Goal: Information Seeking & Learning: Learn about a topic

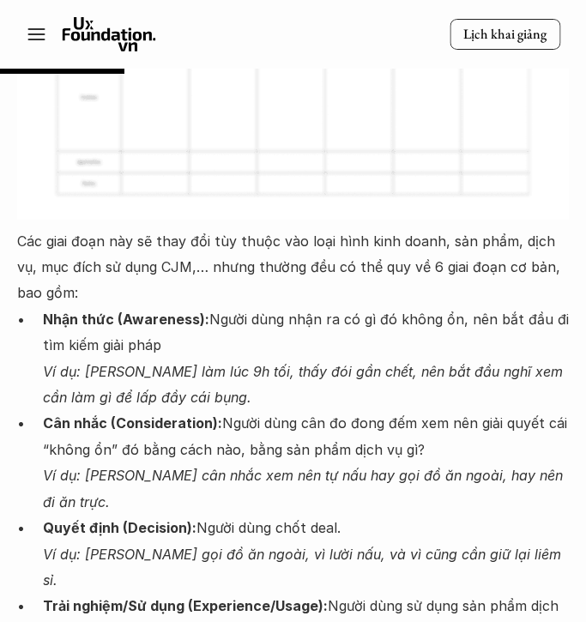
scroll to position [2789, 0]
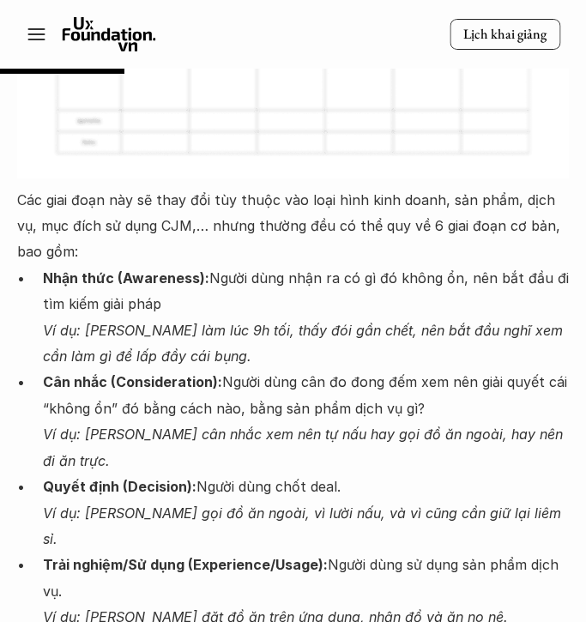
click at [198, 187] on p "Các giai đoạn này sẽ thay đổi tùy thuộc vào loại hình kinh doanh, sản phẩm, dịc…" at bounding box center [293, 226] width 552 height 78
click at [22, 187] on p "Các giai đoạn này sẽ thay đổi tùy thuộc vào loại hình kinh doanh, sản phẩm, dịc…" at bounding box center [293, 226] width 552 height 78
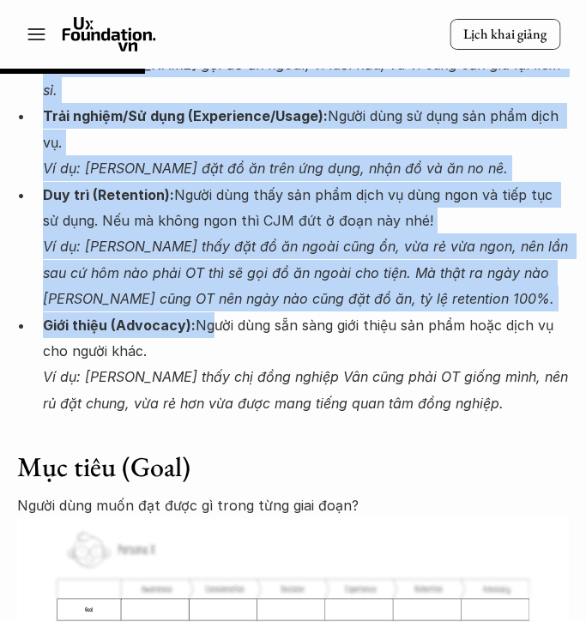
scroll to position [3246, 0]
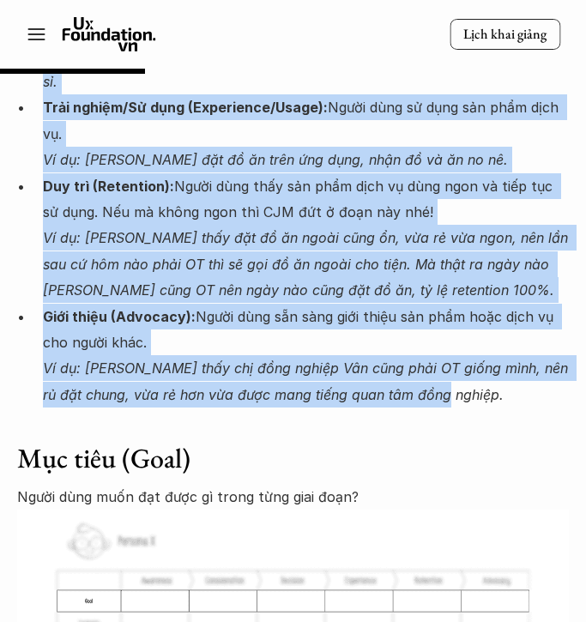
drag, startPoint x: 17, startPoint y: 148, endPoint x: 467, endPoint y: 296, distance: 473.6
copy div "Lor ipsu dolo sit am cons adi eli seddo eiu temp inci utla etdol, mag aliq, eni…"
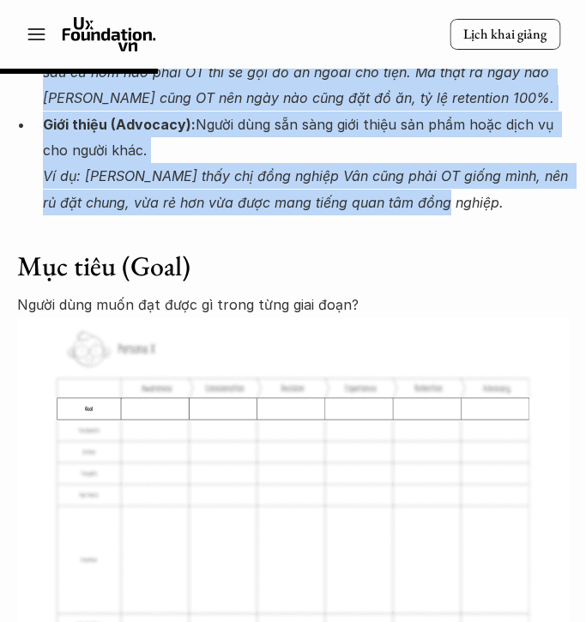
scroll to position [3293, 0]
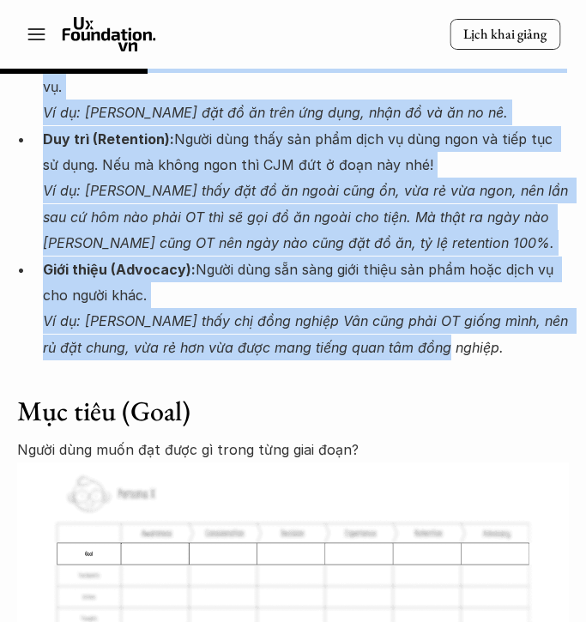
click at [123, 395] on h3 "Mục tiêu (Goal)" at bounding box center [293, 411] width 552 height 33
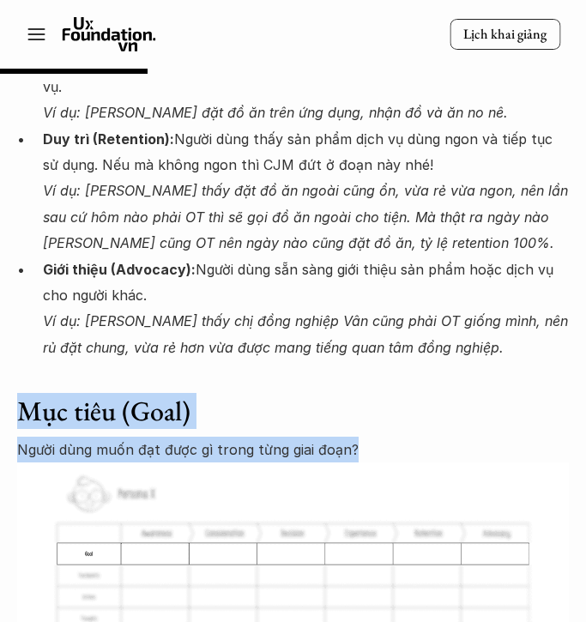
drag, startPoint x: 389, startPoint y: 349, endPoint x: 16, endPoint y: 312, distance: 374.4
copy div "Mục tiêu (Goal) Người dùng muốn đạt được gì trong từng giai đoạn?"
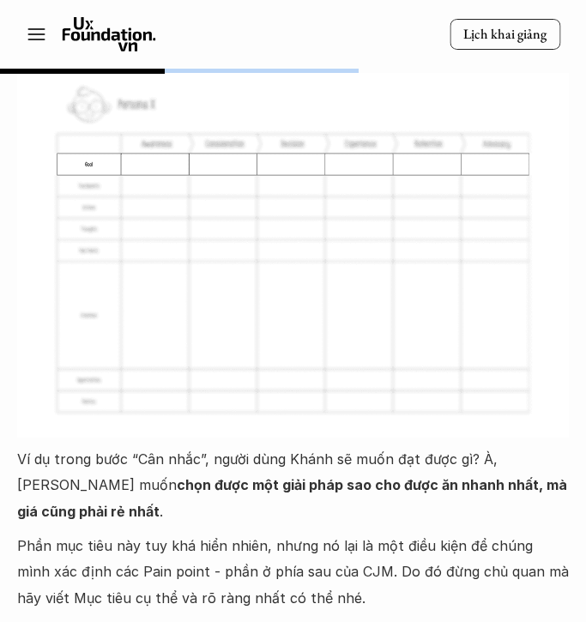
scroll to position [3737, 0]
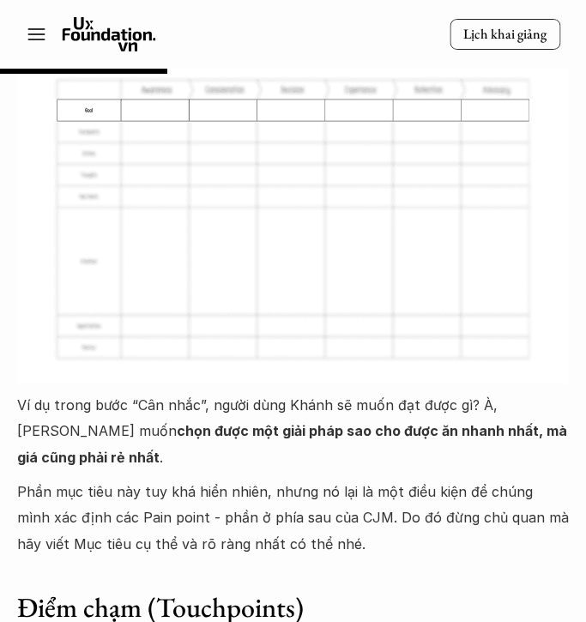
click at [305, 392] on p "Ví dụ trong bước “Cân nhắc”, người dùng Khánh sẽ muốn đạt được gì? À, [PERSON_N…" at bounding box center [293, 431] width 552 height 78
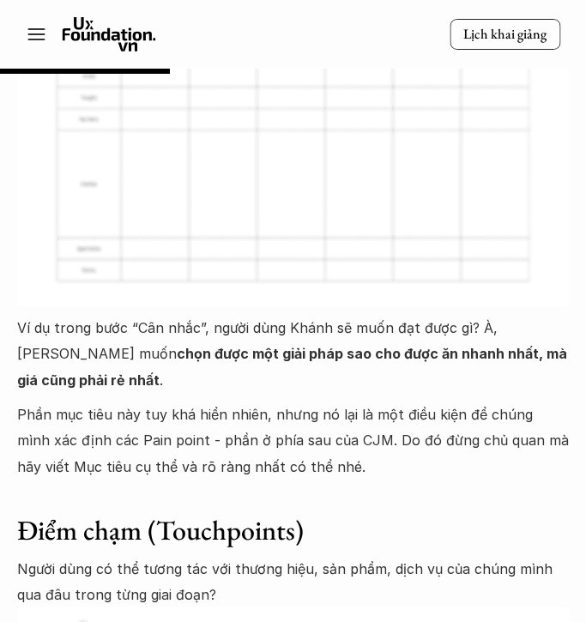
scroll to position [3821, 0]
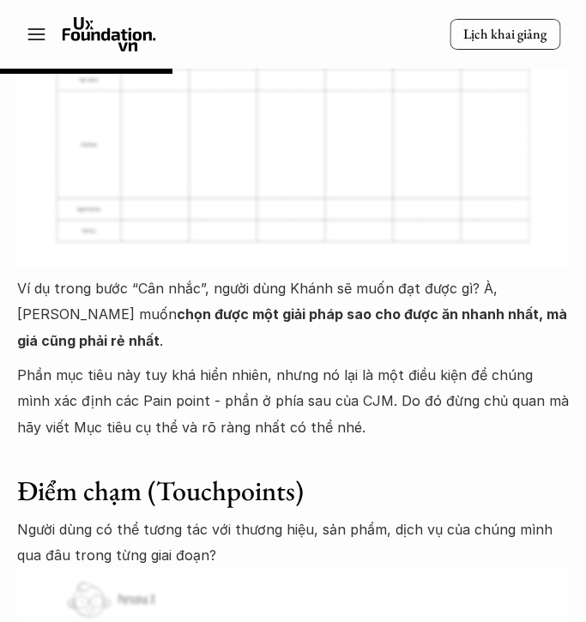
scroll to position [3855, 0]
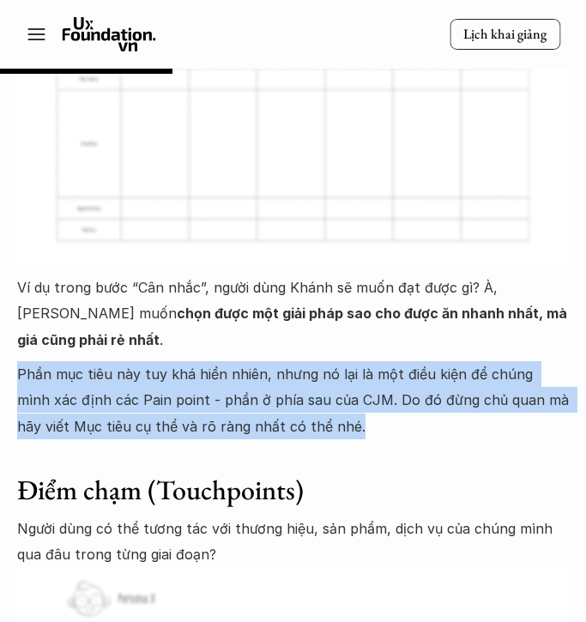
drag, startPoint x: 343, startPoint y: 325, endPoint x: 3, endPoint y: 275, distance: 343.6
copy p "Phần mục tiêu này tuy khá hiển nhiên, nhưng nó lại là một điều kiện để chúng mì…"
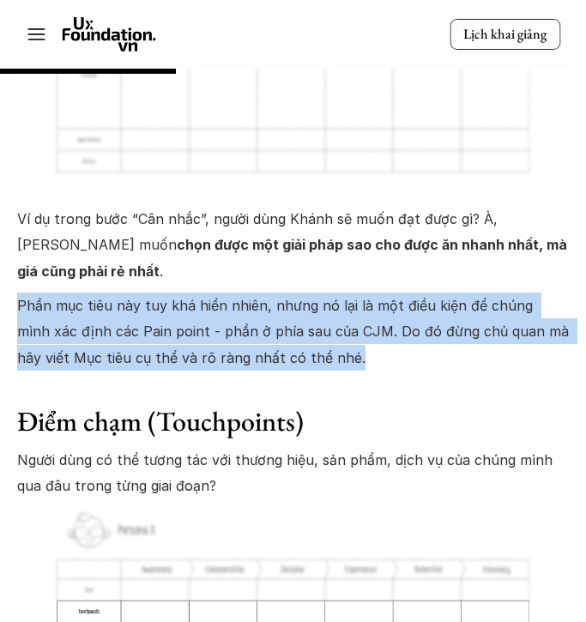
scroll to position [3940, 0]
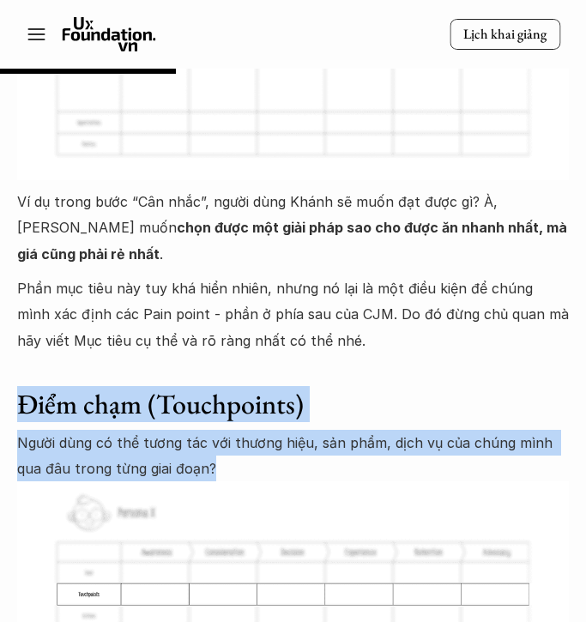
drag, startPoint x: 187, startPoint y: 366, endPoint x: 18, endPoint y: 299, distance: 181.9
copy div "Điểm chạm (Touchpoints) Người dùng có thể tương tác với thương hiệu, sản phẩm, …"
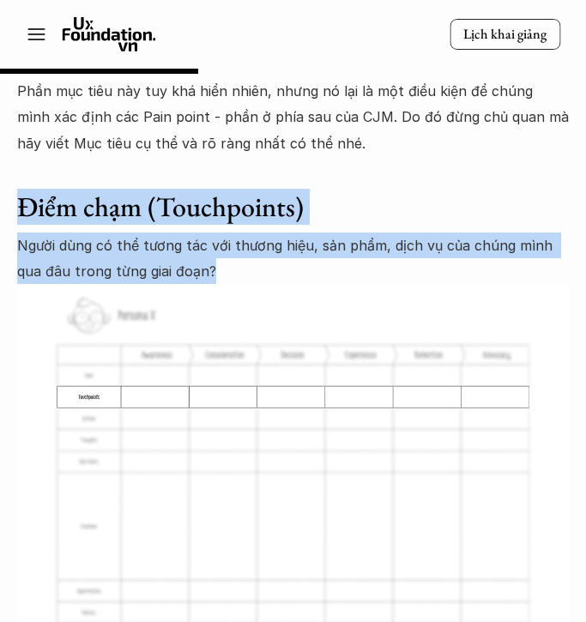
scroll to position [4493, 0]
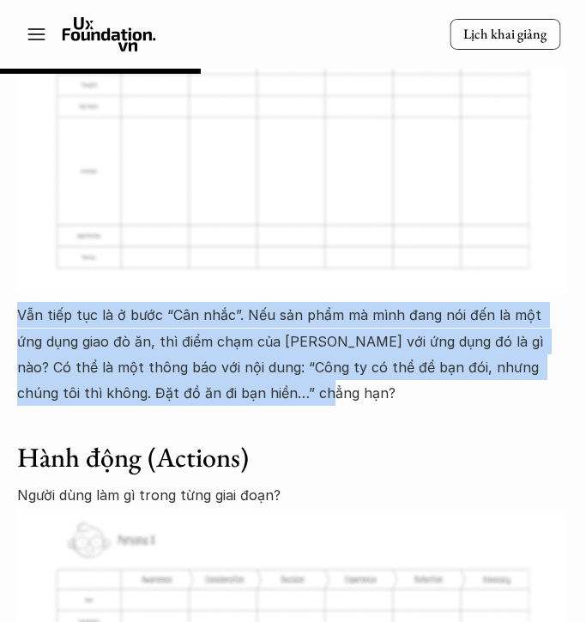
drag, startPoint x: 227, startPoint y: 287, endPoint x: 15, endPoint y: 209, distance: 226.4
copy p "Vẫn tiếp tục là ở bước “Cân nhắc”. Nếu sản phẩm mà mình đang nói đến là một ứng…"
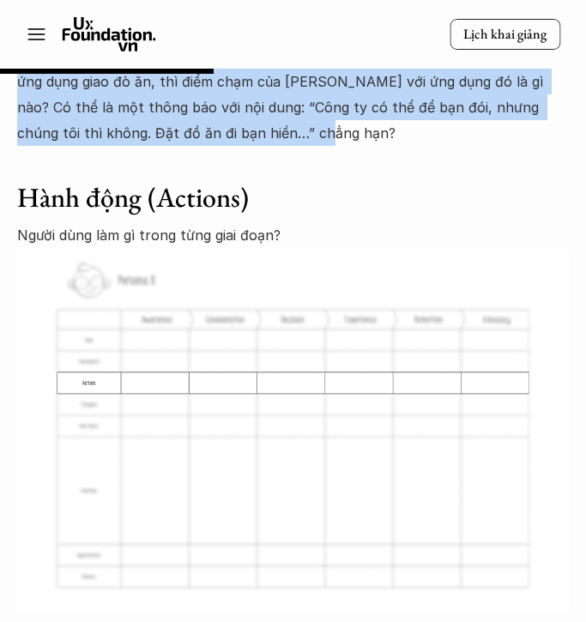
scroll to position [4737, 0]
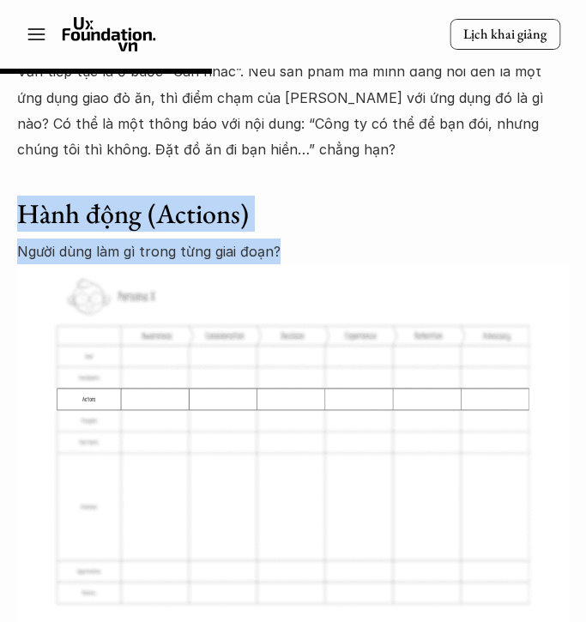
drag, startPoint x: 280, startPoint y: 146, endPoint x: 12, endPoint y: 112, distance: 269.9
copy div "Hành động (Actions) Người dùng làm gì trong từng giai đoạn?"
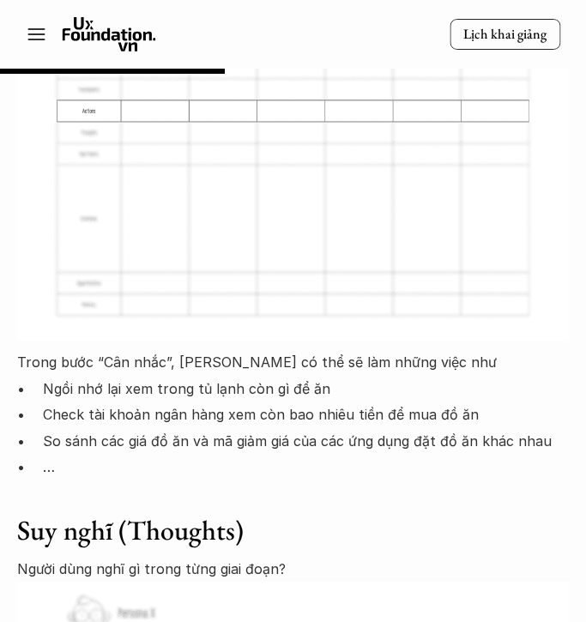
scroll to position [5029, 0]
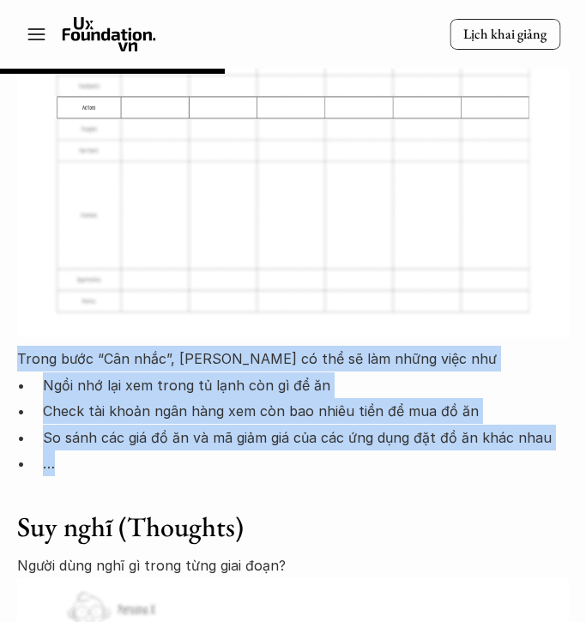
drag, startPoint x: 75, startPoint y: 353, endPoint x: 11, endPoint y: 263, distance: 110.3
copy div "Trong bước “Cân nhắc”, [PERSON_NAME] có thể sẽ làm những việc như Ngồi nhớ lại …"
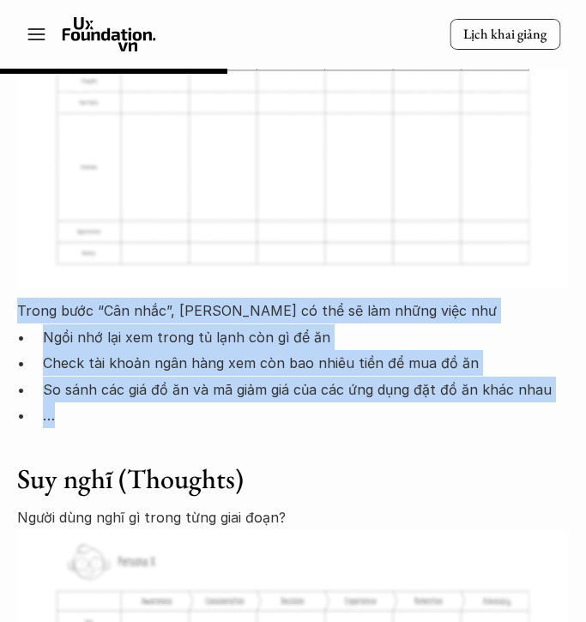
scroll to position [5089, 0]
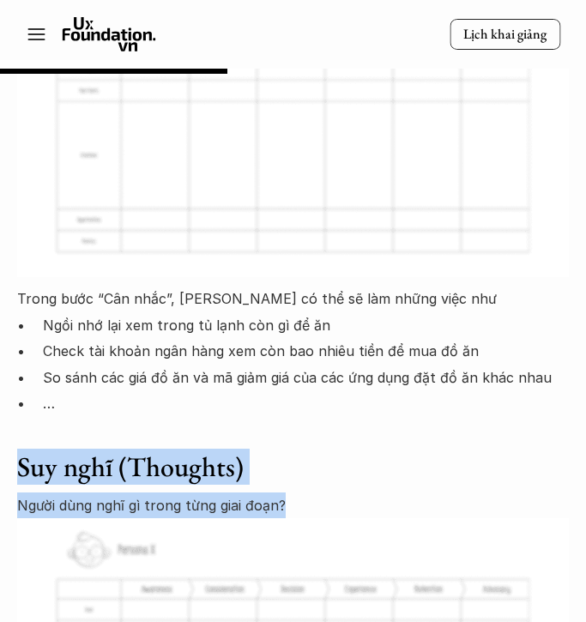
drag, startPoint x: 284, startPoint y: 403, endPoint x: 16, endPoint y: 365, distance: 270.6
click at [17, 365] on div "CJM cũng có muôn hình vạn trạng, tuy nhiên, một CJM cơ bản, có thể áp dụng tron…" at bounding box center [293, 329] width 552 height 7169
copy div "Suy nghĩ (Thoughts) Người dùng nghĩ gì trong từng giai đoạn?"
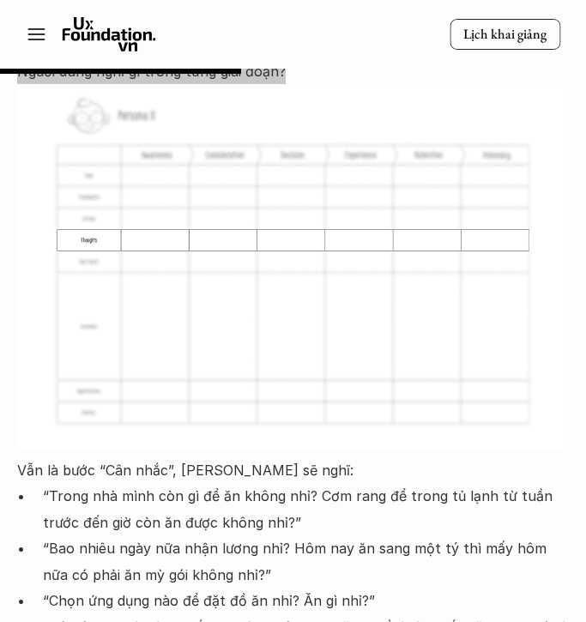
scroll to position [5599, 0]
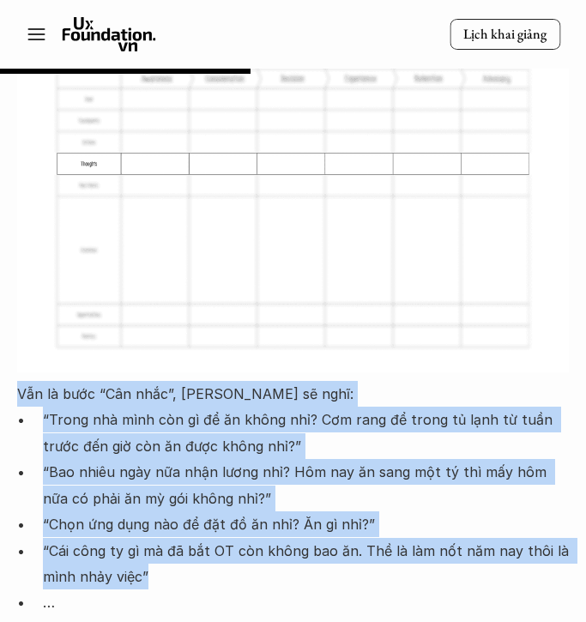
drag, startPoint x: 183, startPoint y: 478, endPoint x: 0, endPoint y: 291, distance: 261.6
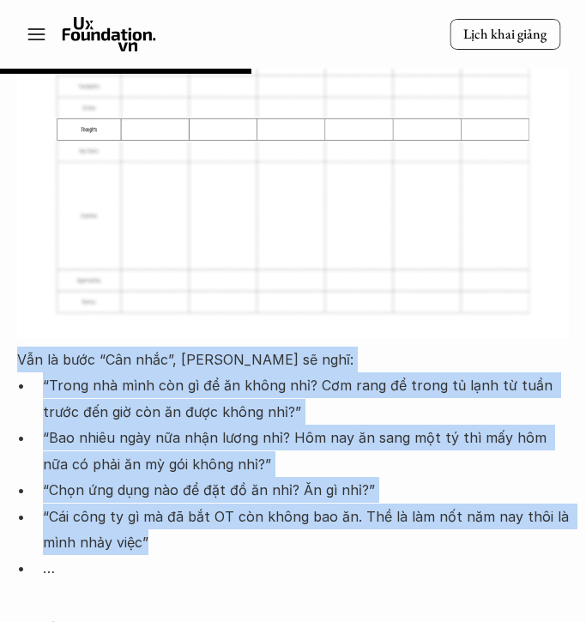
scroll to position [5641, 0]
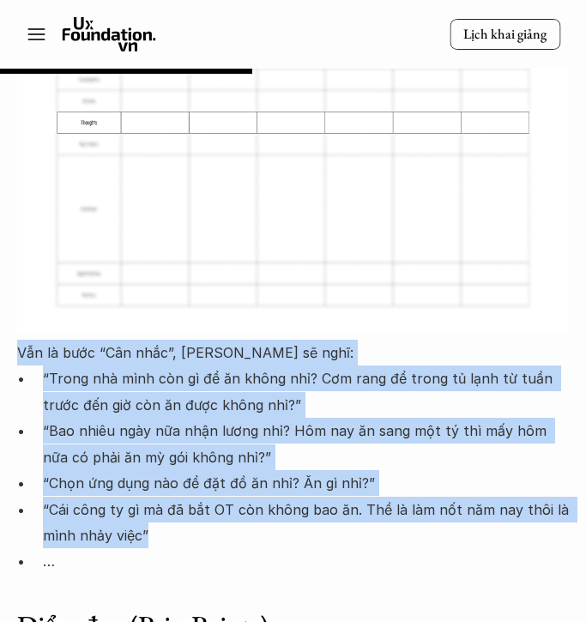
copy div "Vẫn là bước “Cân nhắc”, [PERSON_NAME] sẽ nghĩ: “Trong nhà mình còn gì để ăn khô…"
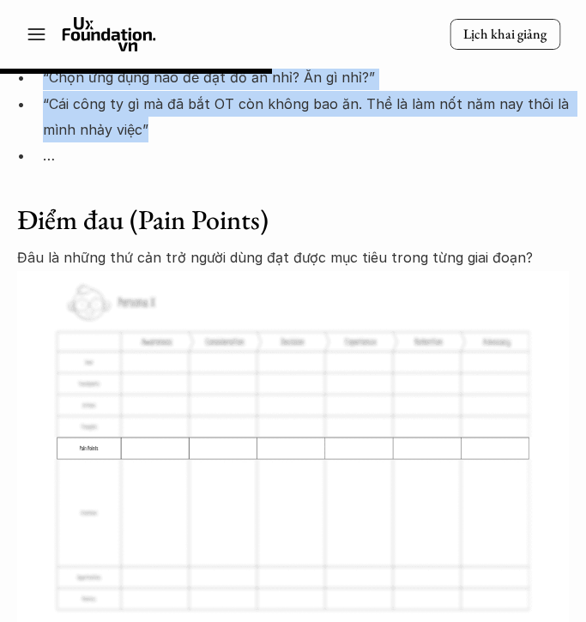
scroll to position [6035, 0]
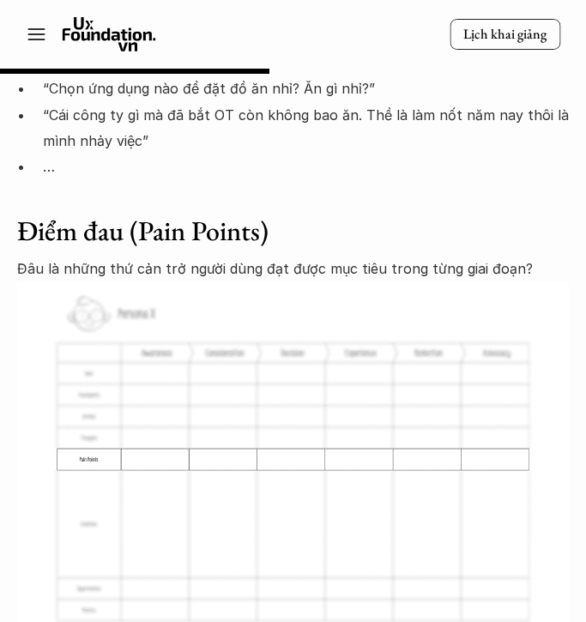
click at [491, 256] on p "Đâu là những thứ cản trở người dùng đạt được mục tiêu trong từng giai đoạn?" at bounding box center [293, 269] width 552 height 26
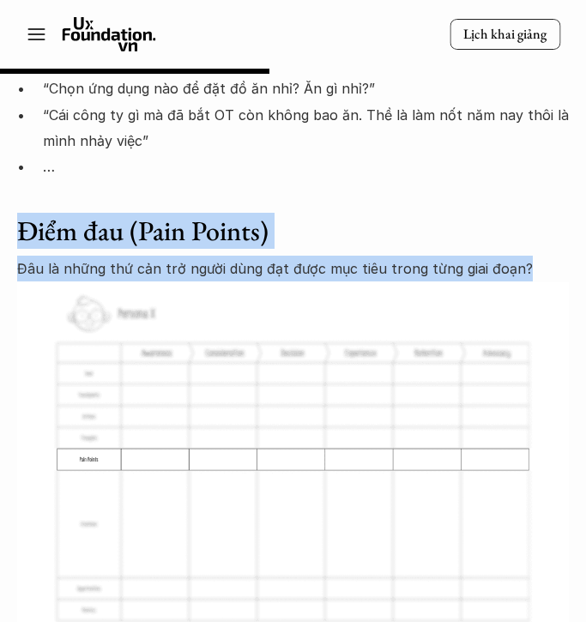
drag, startPoint x: 520, startPoint y: 167, endPoint x: -5, endPoint y: 131, distance: 526.4
copy div "Điểm đau (Pain Points) Đâu là những thứ cản trở người dùng đạt được mục tiêu tr…"
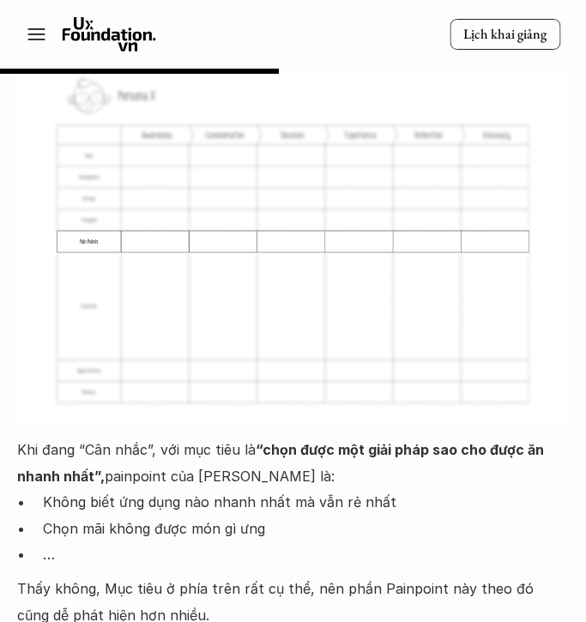
scroll to position [6259, 0]
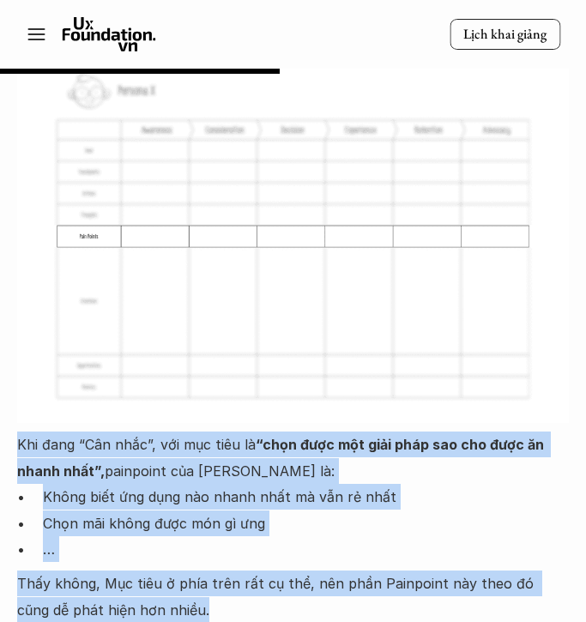
drag, startPoint x: 154, startPoint y: 507, endPoint x: 17, endPoint y: 348, distance: 209.9
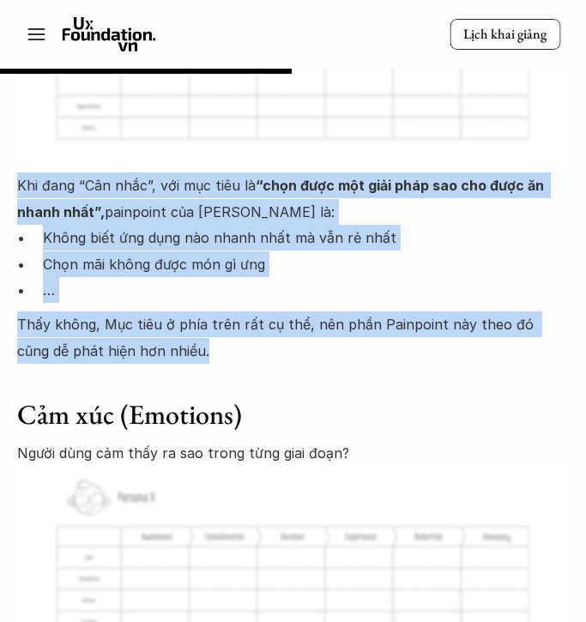
scroll to position [6516, 0]
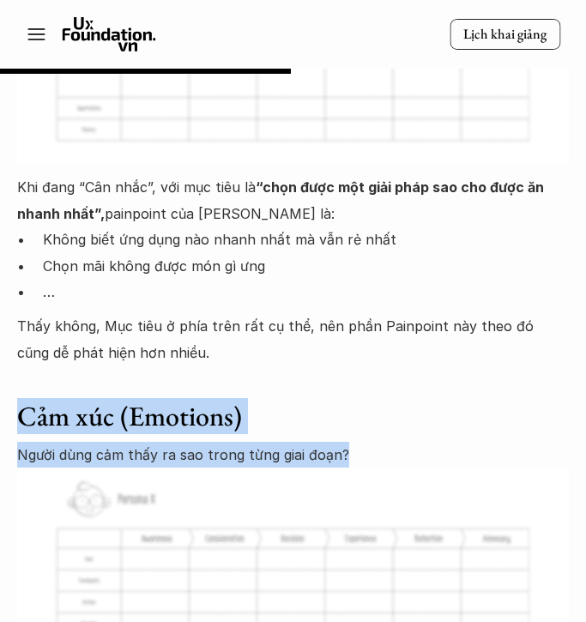
drag, startPoint x: 352, startPoint y: 356, endPoint x: 14, endPoint y: 300, distance: 342.7
click at [14, 300] on div "Lúa hóa kiến thức Phần 1: Lý thuyết về CJM 🕔 [DATE] 🧑‍🎓 Đàm Khánh Chắc hẳn mọi …" at bounding box center [293, 526] width 586 height 13912
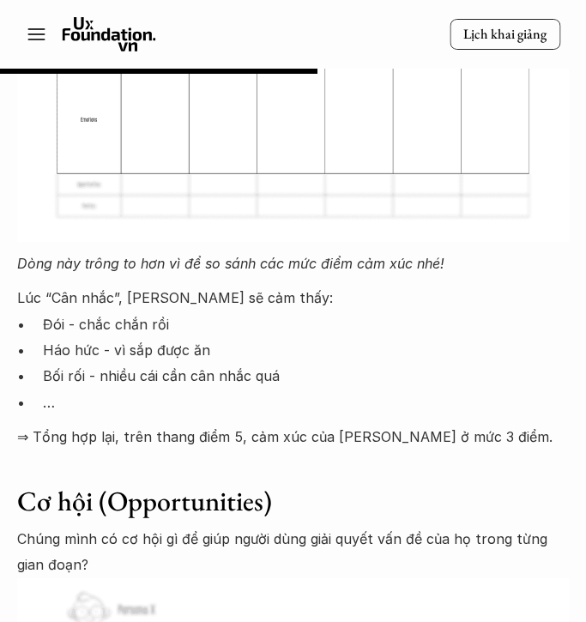
scroll to position [7112, 0]
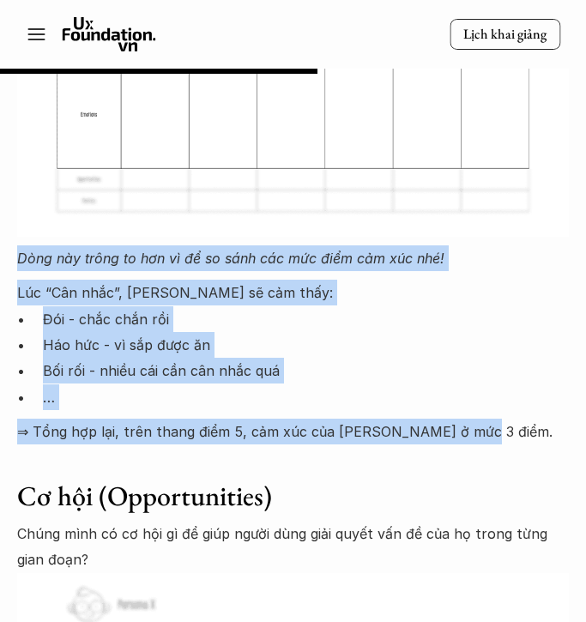
drag, startPoint x: 467, startPoint y: 331, endPoint x: 1, endPoint y: 156, distance: 497.9
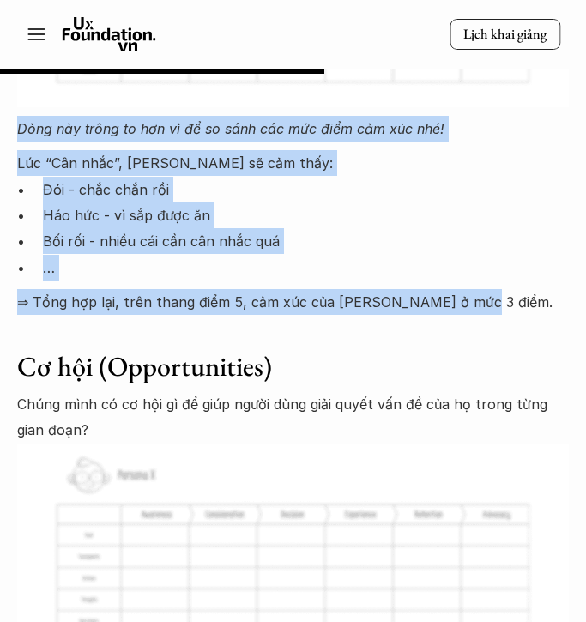
scroll to position [7275, 0]
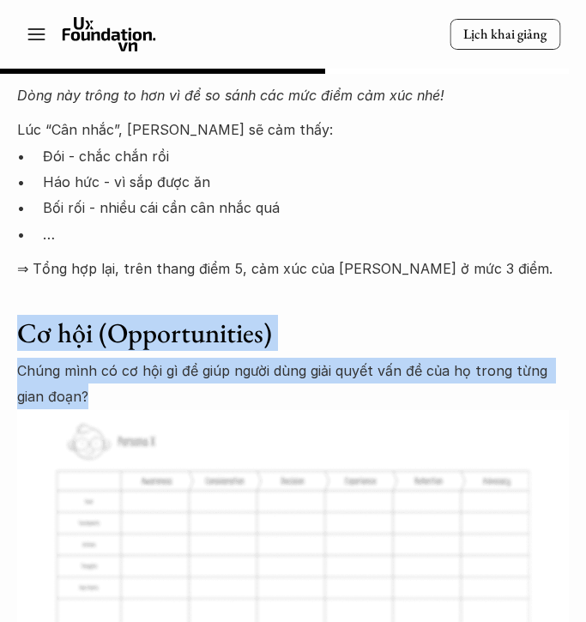
drag, startPoint x: 92, startPoint y: 293, endPoint x: 13, endPoint y: 227, distance: 103.0
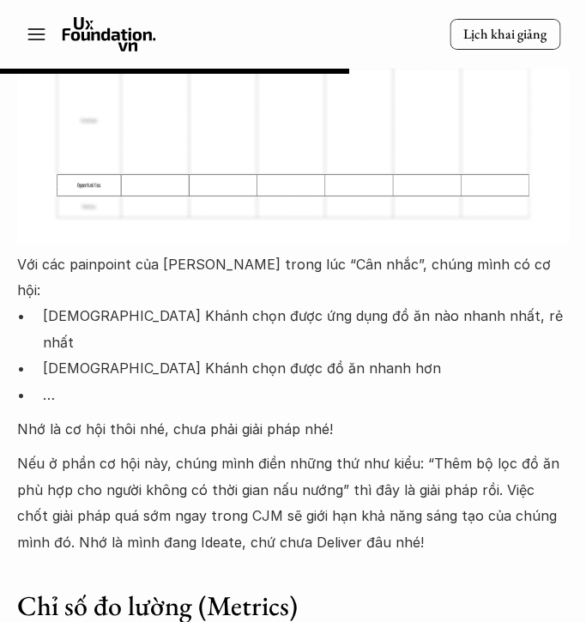
scroll to position [7827, 0]
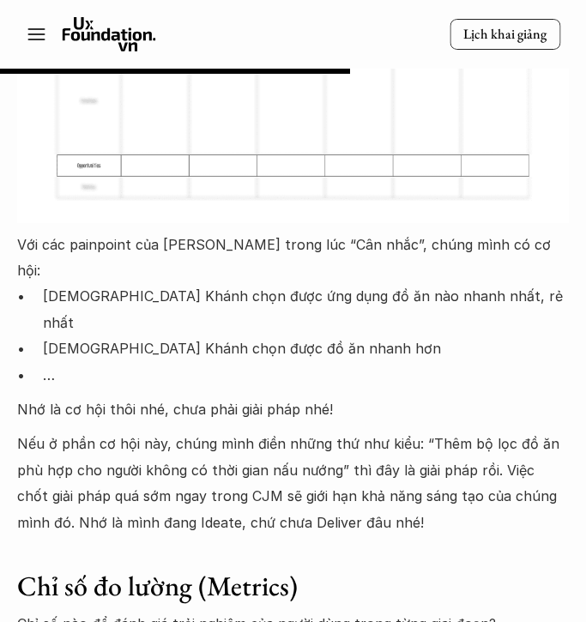
click at [242, 431] on p "Nếu ở phần cơ hội này, chúng mình điền những thứ như kiểu: “Thêm bộ lọc đồ ăn p…" at bounding box center [293, 483] width 552 height 105
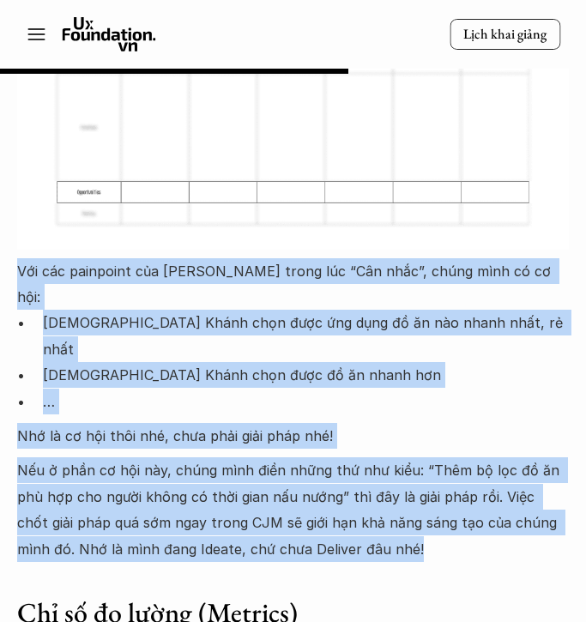
drag, startPoint x: 384, startPoint y: 391, endPoint x: 13, endPoint y: 172, distance: 430.6
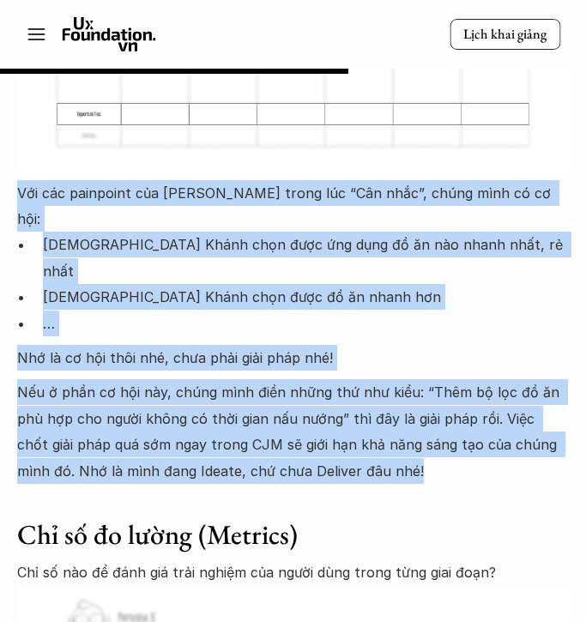
scroll to position [7943, 0]
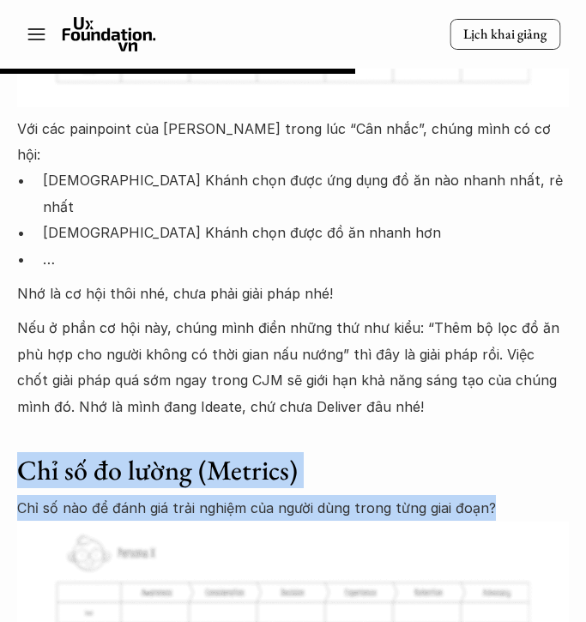
drag, startPoint x: 358, startPoint y: 348, endPoint x: 5, endPoint y: 294, distance: 356.9
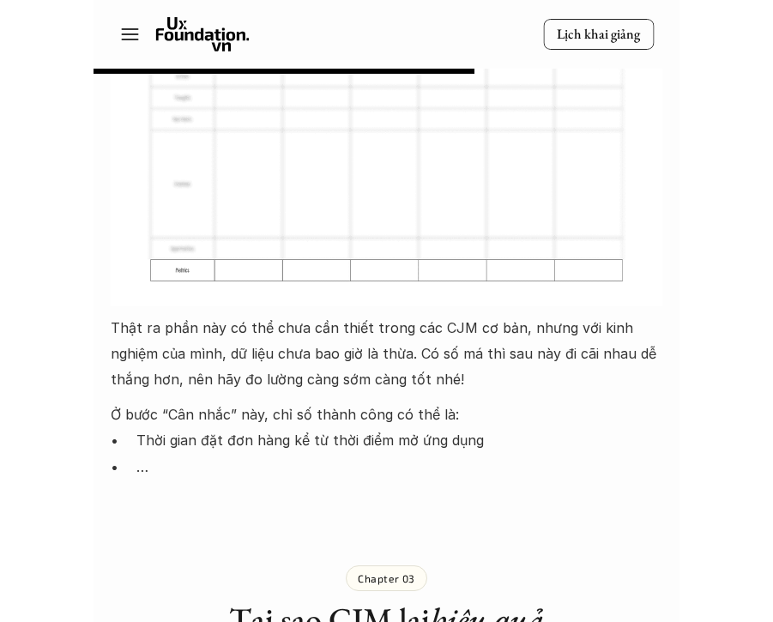
scroll to position [8518, 0]
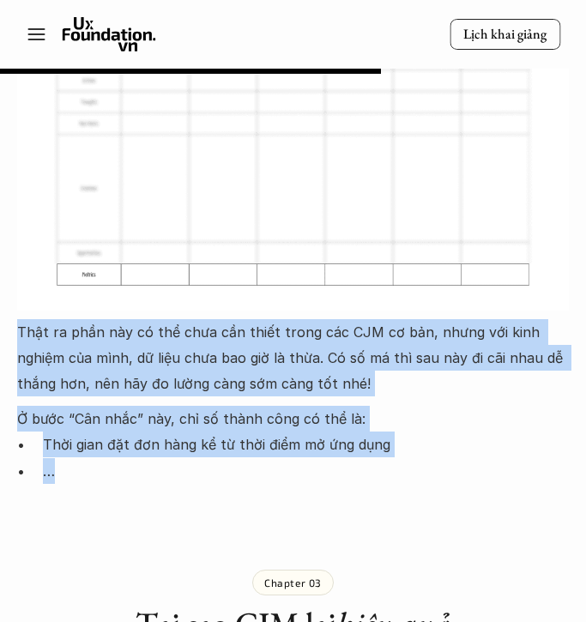
drag, startPoint x: 133, startPoint y: 314, endPoint x: 7, endPoint y: 171, distance: 191.0
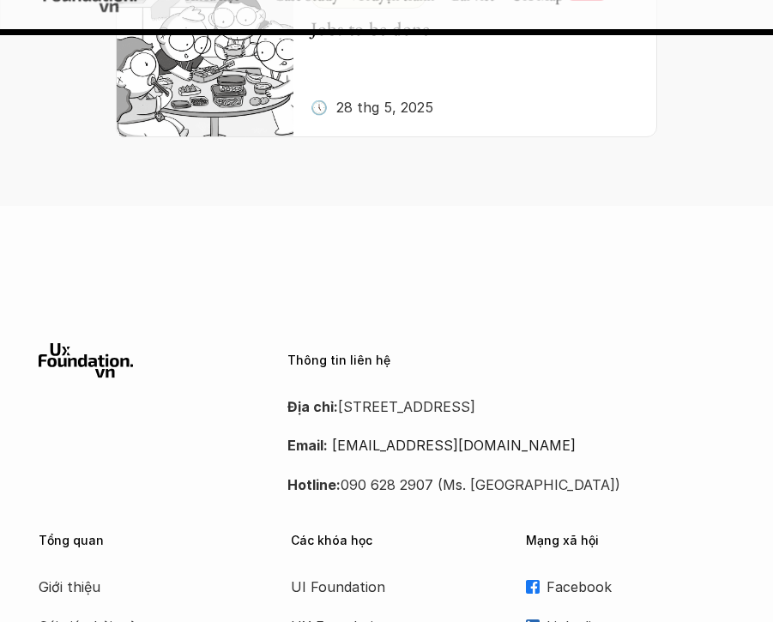
scroll to position [15680, 0]
